Goal: Information Seeking & Learning: Learn about a topic

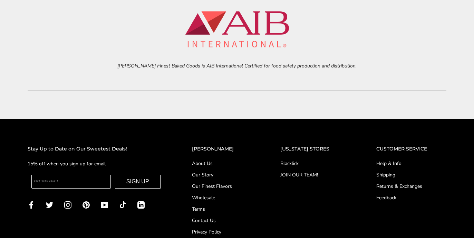
scroll to position [2770, 0]
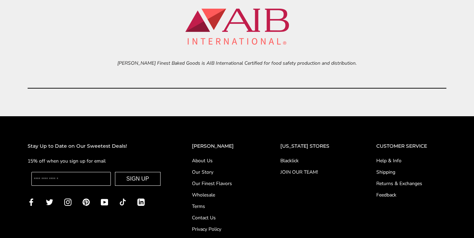
click at [215, 161] on link "About Us" at bounding box center [222, 160] width 61 height 7
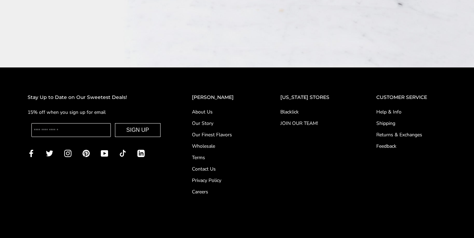
scroll to position [1133, 0]
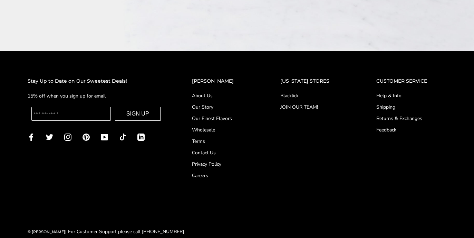
click at [205, 103] on link "Our Story" at bounding box center [222, 106] width 61 height 7
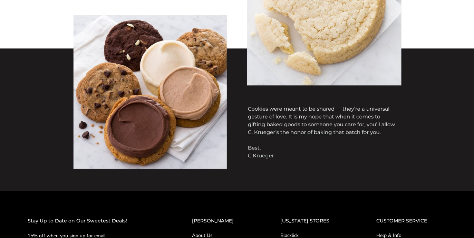
scroll to position [622, 0]
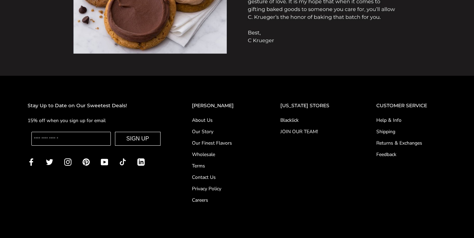
click at [312, 133] on link "JOIN OUR TEAM!" at bounding box center [315, 131] width 68 height 7
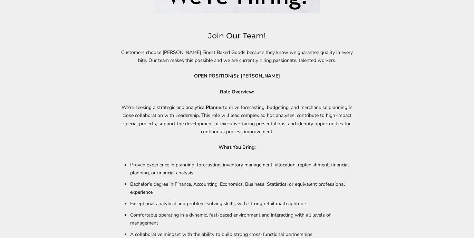
scroll to position [318, 0]
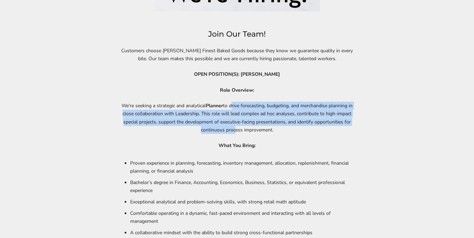
drag, startPoint x: 233, startPoint y: 105, endPoint x: 253, endPoint y: 131, distance: 32.3
click at [253, 131] on p "We're seeking a strategic and analytical Planner to drive forecasting, budgetin…" at bounding box center [237, 118] width 235 height 32
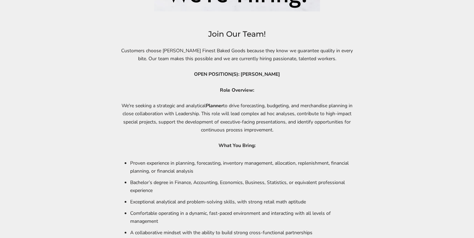
click at [264, 119] on p "We're seeking a strategic and analytical Planner to drive forecasting, budgetin…" at bounding box center [237, 118] width 235 height 32
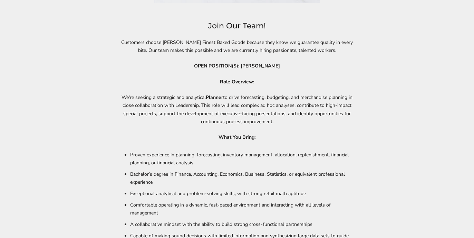
scroll to position [329, 0]
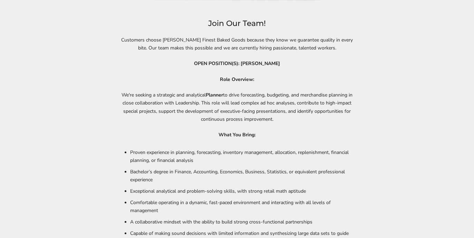
drag, startPoint x: 217, startPoint y: 105, endPoint x: 234, endPoint y: 109, distance: 18.0
click at [222, 106] on p "We're seeking a strategic and analytical Planner to drive forecasting, budgetin…" at bounding box center [237, 107] width 235 height 32
click at [258, 105] on p "We're seeking a strategic and analytical Planner to drive forecasting, budgetin…" at bounding box center [237, 107] width 235 height 32
click at [265, 104] on p "We're seeking a strategic and analytical Planner to drive forecasting, budgetin…" at bounding box center [237, 107] width 235 height 32
drag, startPoint x: 184, startPoint y: 109, endPoint x: 173, endPoint y: 106, distance: 11.6
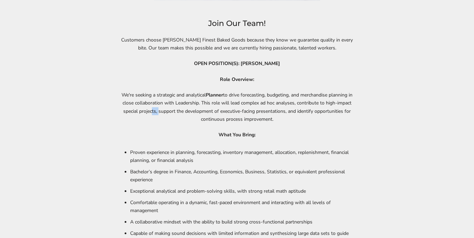
click at [174, 107] on p "We're seeking a strategic and analytical Planner to drive forecasting, budgetin…" at bounding box center [237, 107] width 235 height 32
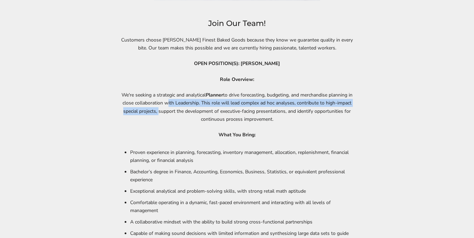
click at [183, 107] on p "We're seeking a strategic and analytical Planner to drive forecasting, budgetin…" at bounding box center [237, 107] width 235 height 32
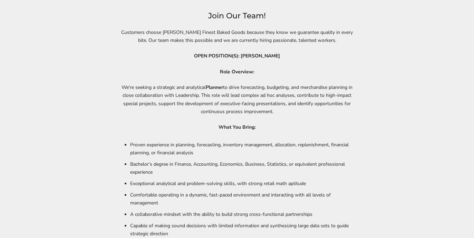
scroll to position [337, 0]
drag, startPoint x: 293, startPoint y: 112, endPoint x: 213, endPoint y: 108, distance: 80.3
click at [213, 108] on p "We're seeking a strategic and analytical Planner to drive forecasting, budgetin…" at bounding box center [237, 99] width 235 height 32
click at [161, 107] on p "We're seeking a strategic and analytical Planner to drive forecasting, budgetin…" at bounding box center [237, 99] width 235 height 32
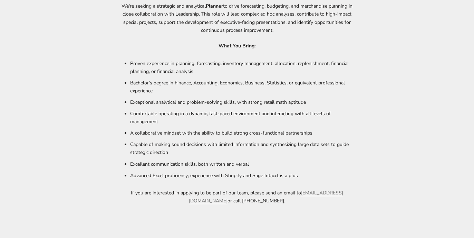
scroll to position [419, 0]
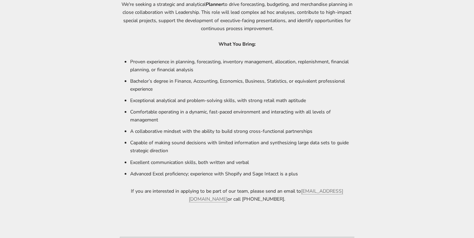
click at [172, 105] on li "Exceptional analytical and problem-solving skills, with strong retail math apti…" at bounding box center [242, 100] width 225 height 11
click at [205, 100] on li "Exceptional analytical and problem-solving skills, with strong retail math apti…" at bounding box center [242, 100] width 225 height 11
click at [265, 103] on li "Exceptional analytical and problem-solving skills, with strong retail math apti…" at bounding box center [242, 100] width 225 height 11
click at [317, 101] on li "Exceptional analytical and problem-solving skills, with strong retail math apti…" at bounding box center [242, 100] width 225 height 11
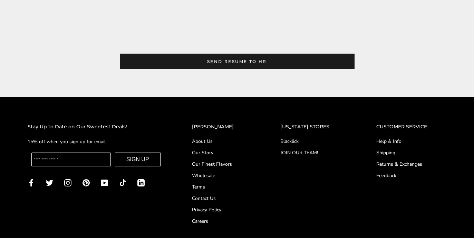
scroll to position [652, 0]
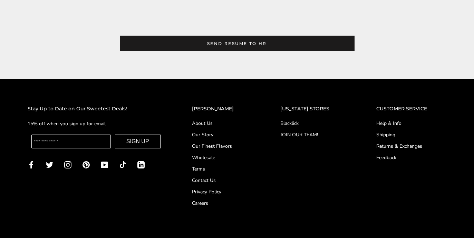
click at [214, 121] on link "About Us" at bounding box center [222, 123] width 61 height 7
